Goal: Task Accomplishment & Management: Complete application form

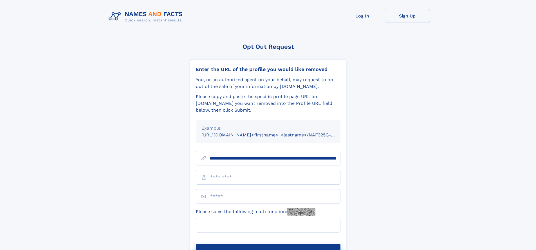
scroll to position [0, 68]
type input "**********"
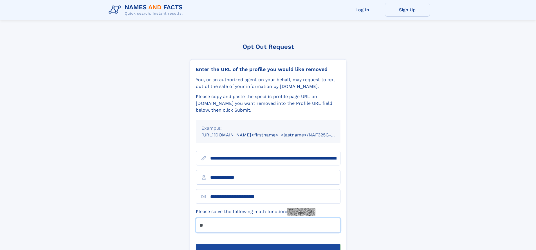
type input "**"
click at [268, 243] on button "Submit Opt Out Request" at bounding box center [268, 252] width 145 height 18
